Goal: Complete application form

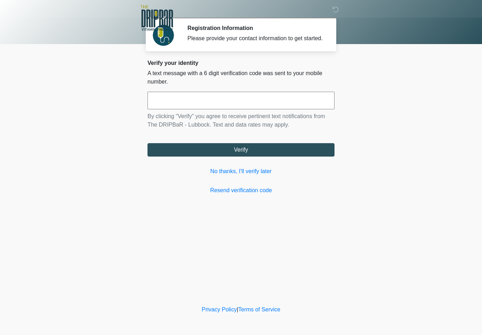
click at [272, 100] on input "text" at bounding box center [241, 101] width 187 height 18
click at [222, 106] on input "******" at bounding box center [241, 101] width 187 height 18
click at [231, 104] on input "******" at bounding box center [241, 101] width 187 height 18
type input "*"
type input "******"
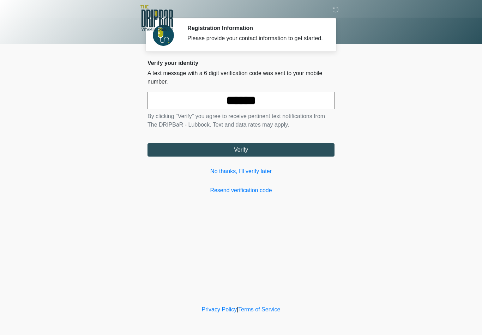
click at [315, 153] on button "Verify" at bounding box center [241, 149] width 187 height 13
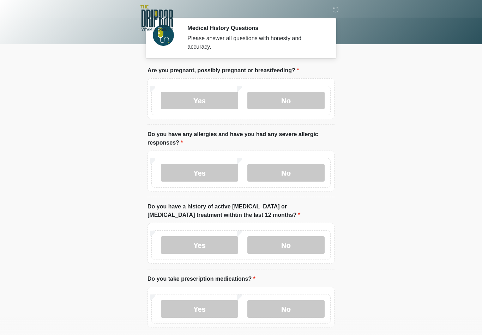
click at [295, 104] on label "No" at bounding box center [285, 101] width 77 height 18
click at [301, 164] on label "No" at bounding box center [285, 173] width 77 height 18
click at [296, 247] on label "No" at bounding box center [285, 245] width 77 height 18
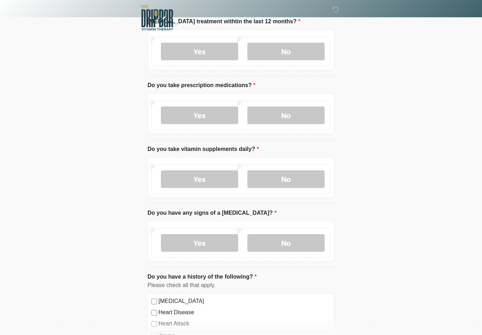
click at [302, 113] on label "No" at bounding box center [285, 116] width 77 height 18
click at [305, 183] on label "No" at bounding box center [285, 179] width 77 height 18
click at [305, 237] on label "No" at bounding box center [285, 243] width 77 height 18
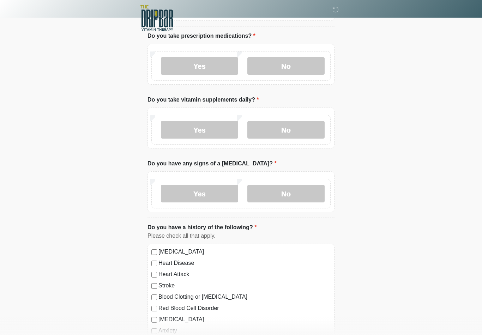
scroll to position [243, 0]
click at [218, 124] on label "Yes" at bounding box center [199, 130] width 77 height 18
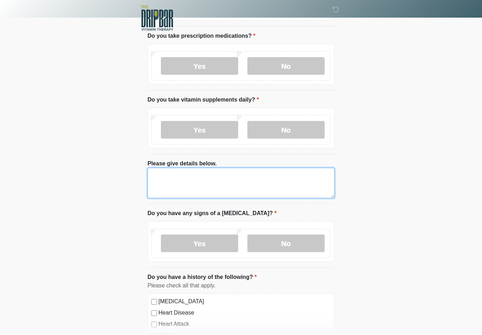
click at [219, 180] on textarea "Please give details below." at bounding box center [241, 183] width 187 height 30
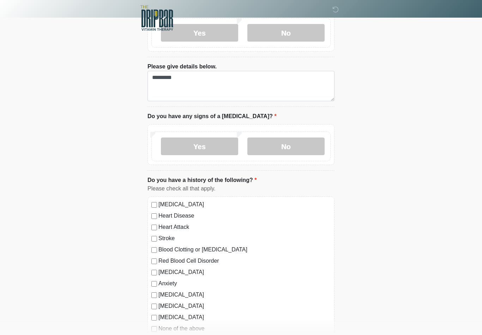
scroll to position [395, 0]
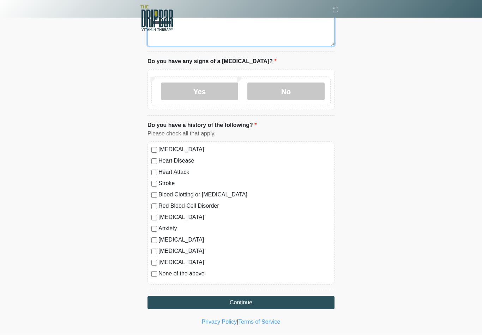
type textarea "*********"
click at [273, 307] on button "Continue" at bounding box center [241, 302] width 187 height 13
click at [188, 275] on label "None of the above" at bounding box center [244, 274] width 172 height 8
click at [215, 298] on button "Continue" at bounding box center [241, 302] width 187 height 13
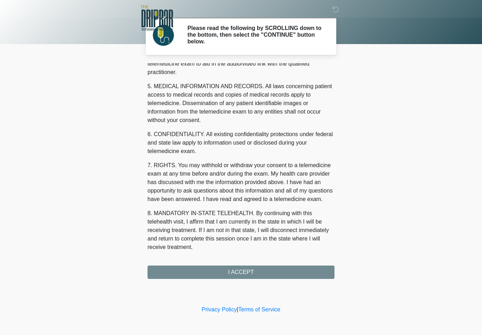
scroll to position [215, 0]
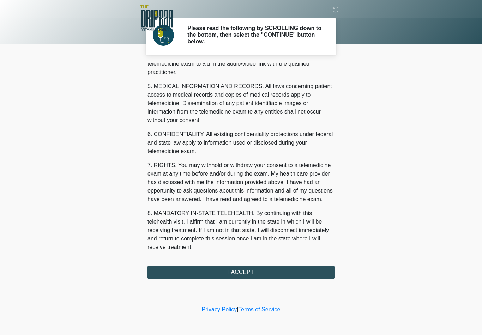
click at [260, 270] on button "I ACCEPT" at bounding box center [241, 272] width 187 height 13
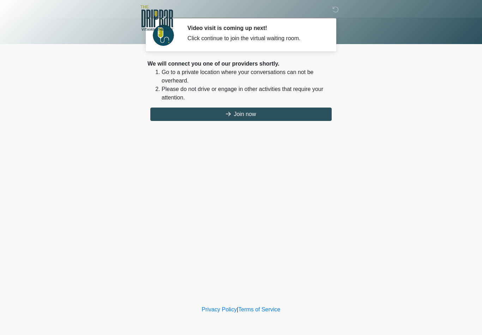
click at [313, 108] on button "Join now" at bounding box center [240, 114] width 181 height 13
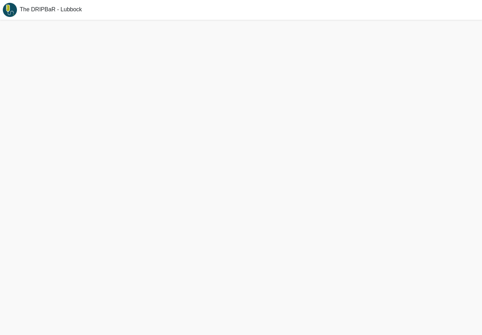
scroll to position [2, 0]
